Goal: Find specific page/section: Find specific page/section

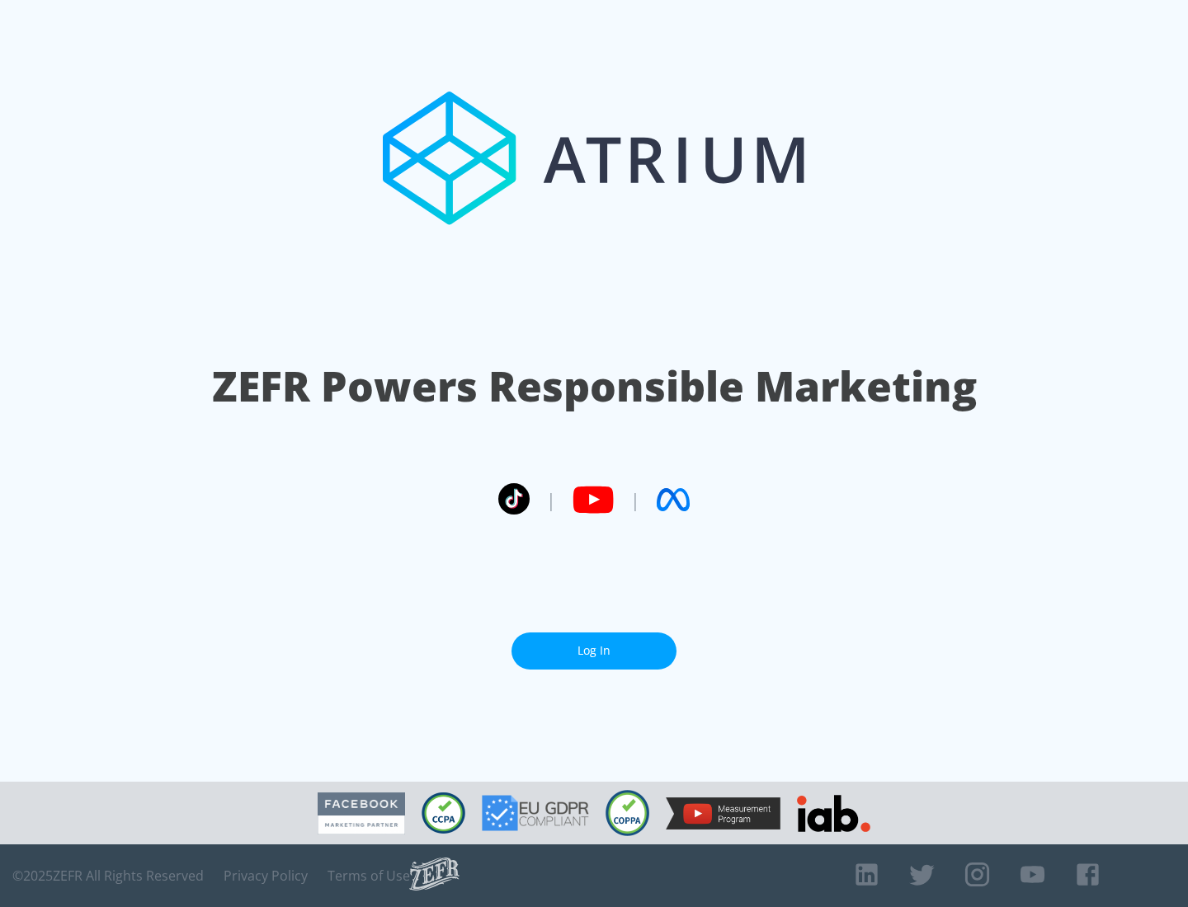
click at [594, 651] on link "Log In" at bounding box center [593, 651] width 165 height 37
